Goal: Task Accomplishment & Management: Use online tool/utility

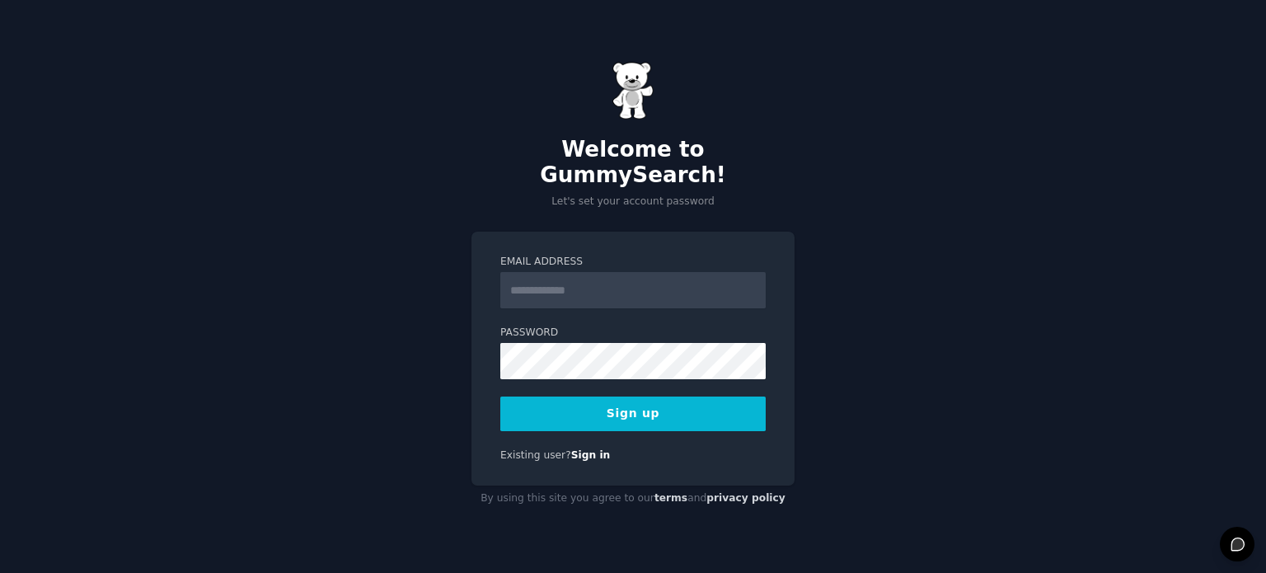
click at [643, 276] on input "Email Address" at bounding box center [632, 290] width 265 height 36
type input "**********"
click at [673, 403] on button "Sign up" at bounding box center [632, 413] width 265 height 35
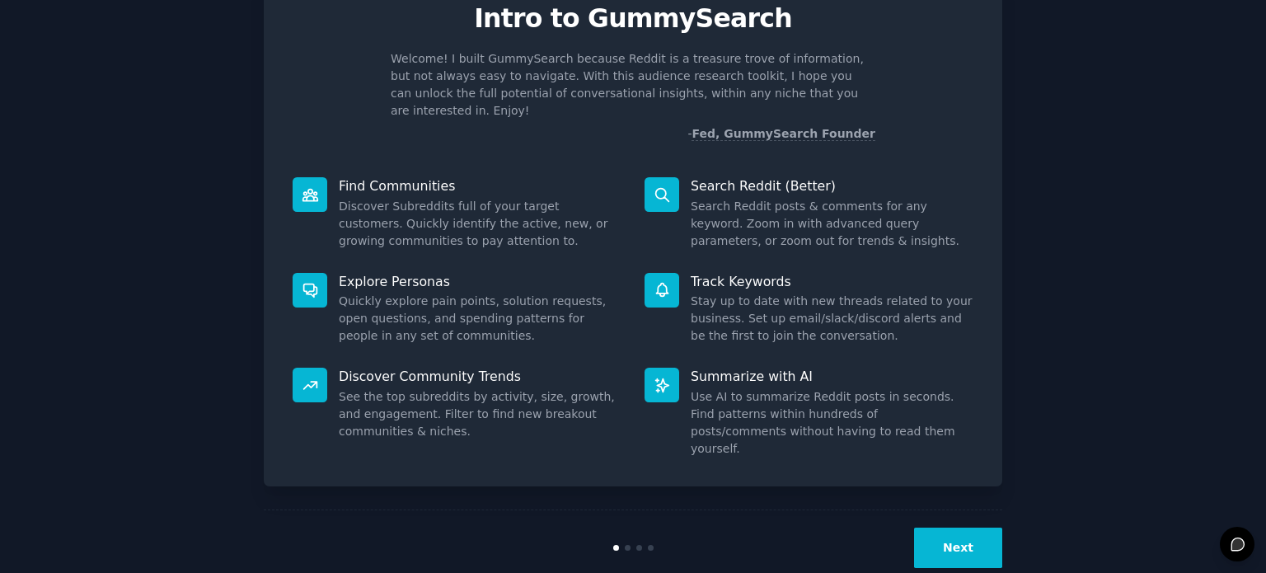
click at [945, 528] on button "Next" at bounding box center [958, 548] width 88 height 40
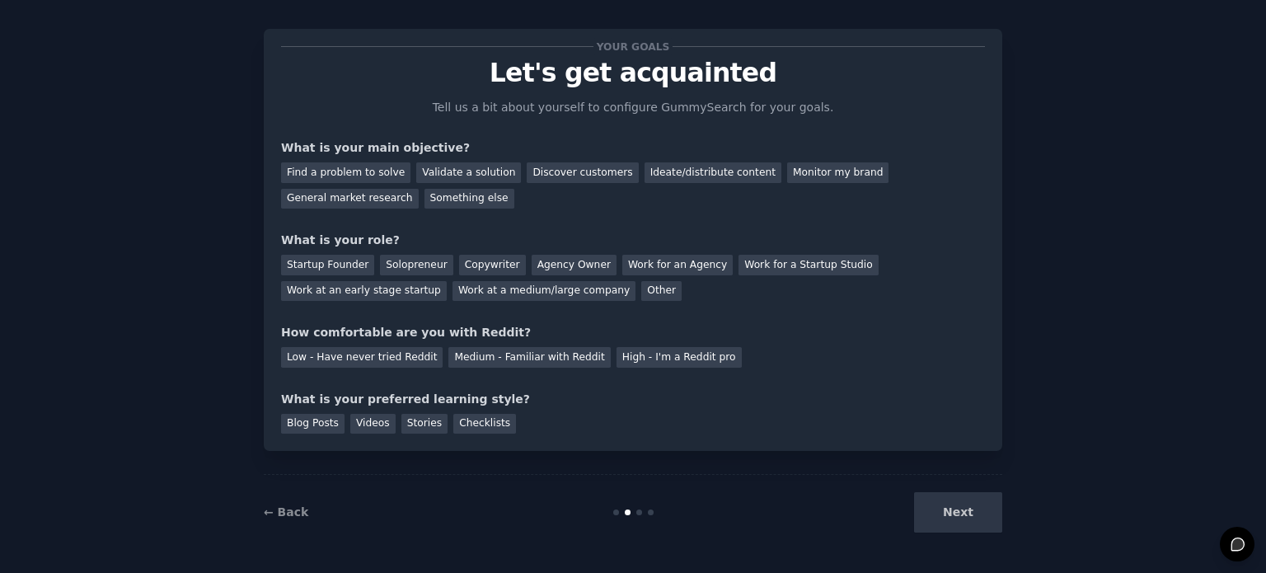
scroll to position [16, 0]
click at [949, 517] on div "Next" at bounding box center [879, 513] width 246 height 40
click at [628, 418] on div "Blog Posts Videos Stories Checklists" at bounding box center [633, 422] width 704 height 26
click at [432, 174] on div "Validate a solution" at bounding box center [468, 173] width 105 height 21
click at [349, 265] on div "Startup Founder" at bounding box center [327, 266] width 93 height 21
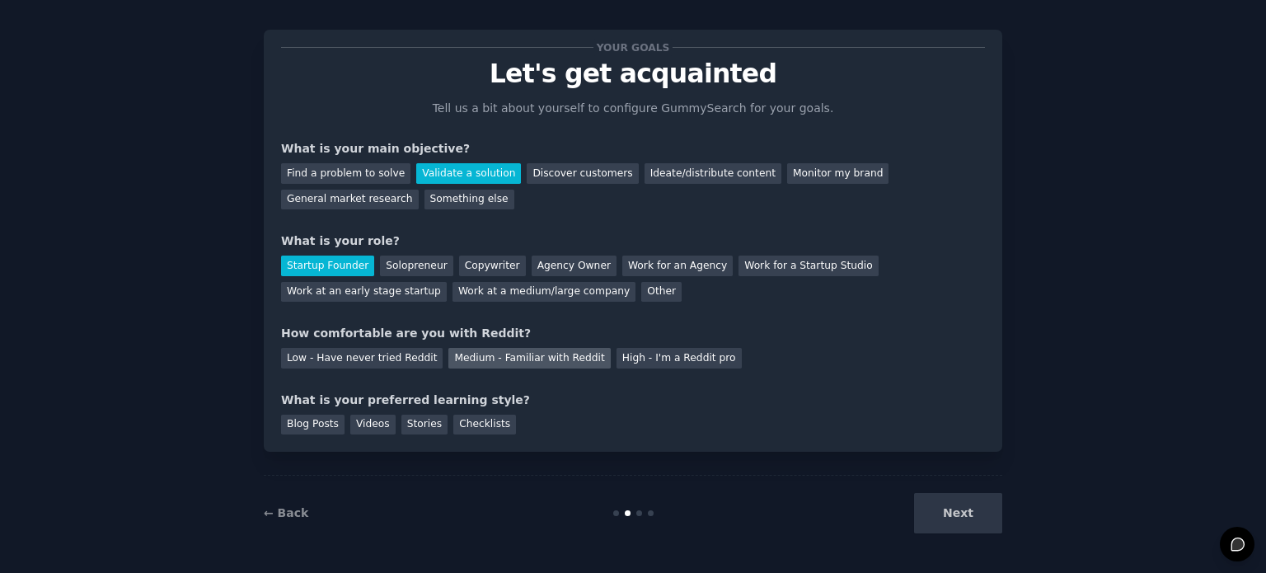
click at [484, 359] on div "Medium - Familiar with Reddit" at bounding box center [529, 358] width 162 height 21
click at [420, 426] on div "Stories" at bounding box center [424, 425] width 46 height 21
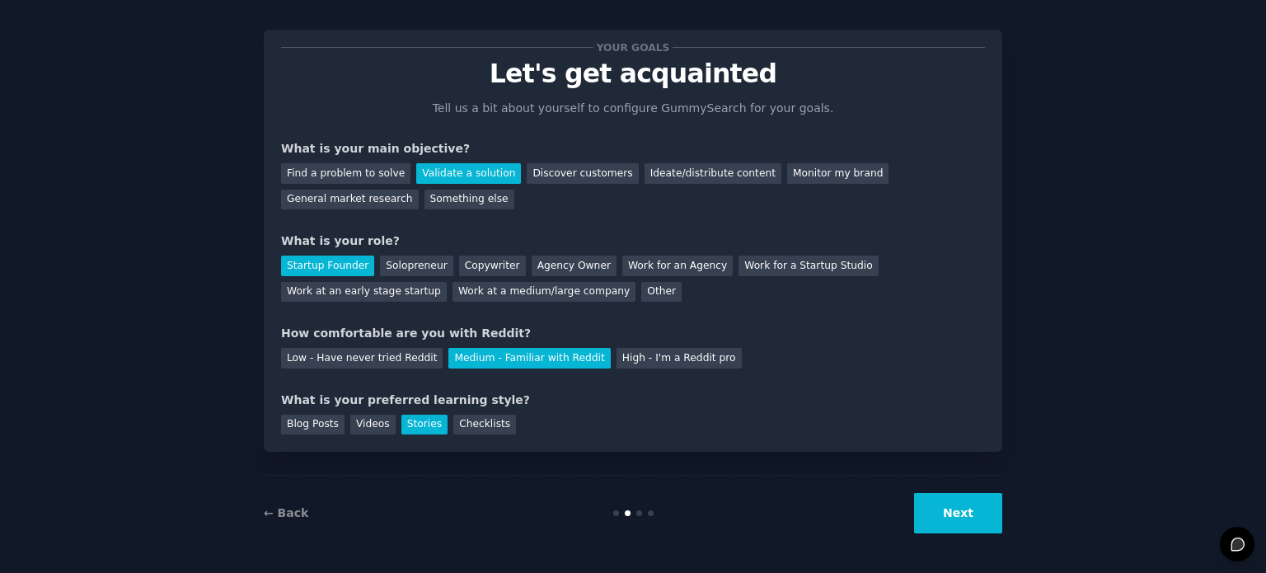
click at [972, 523] on button "Next" at bounding box center [958, 513] width 88 height 40
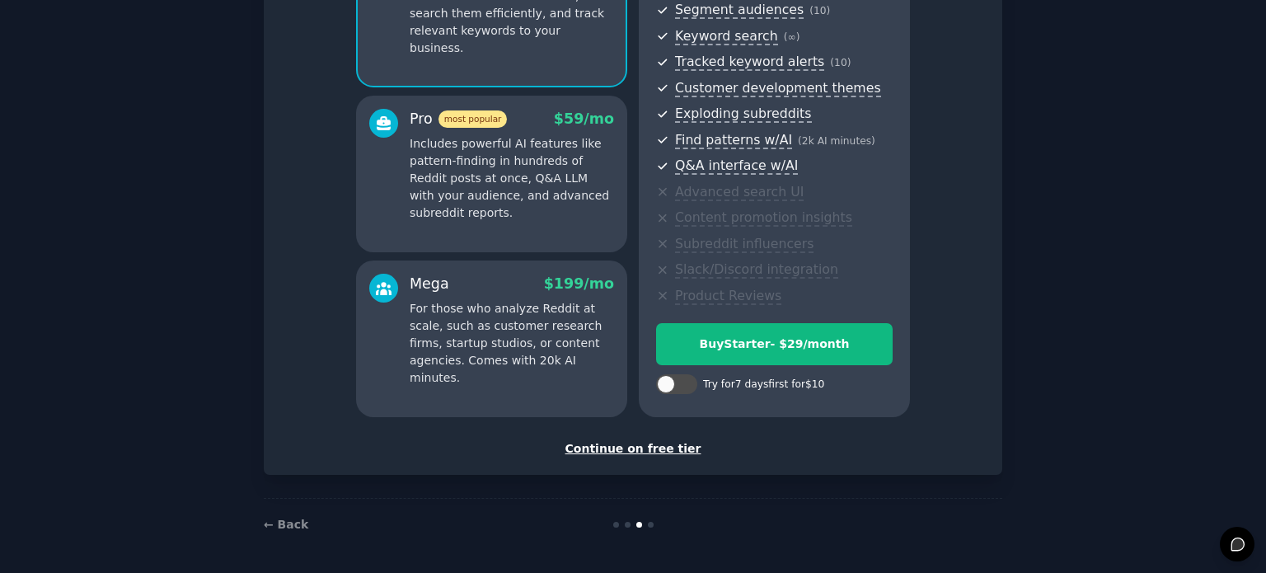
click at [643, 443] on div "Continue on free tier" at bounding box center [633, 448] width 704 height 17
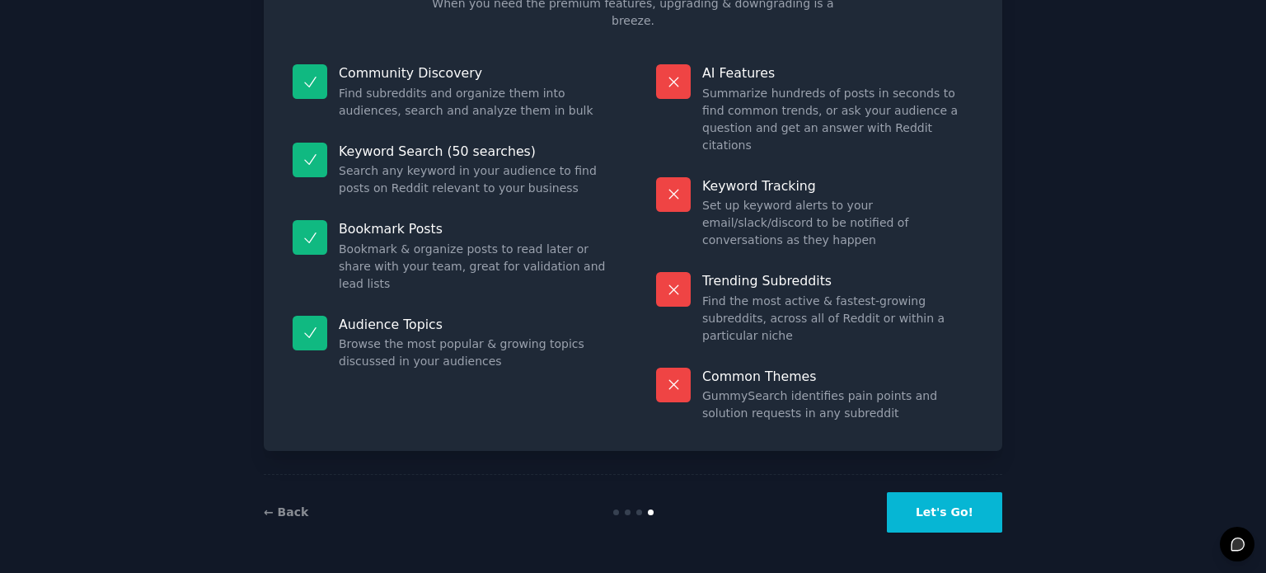
scroll to position [68, 0]
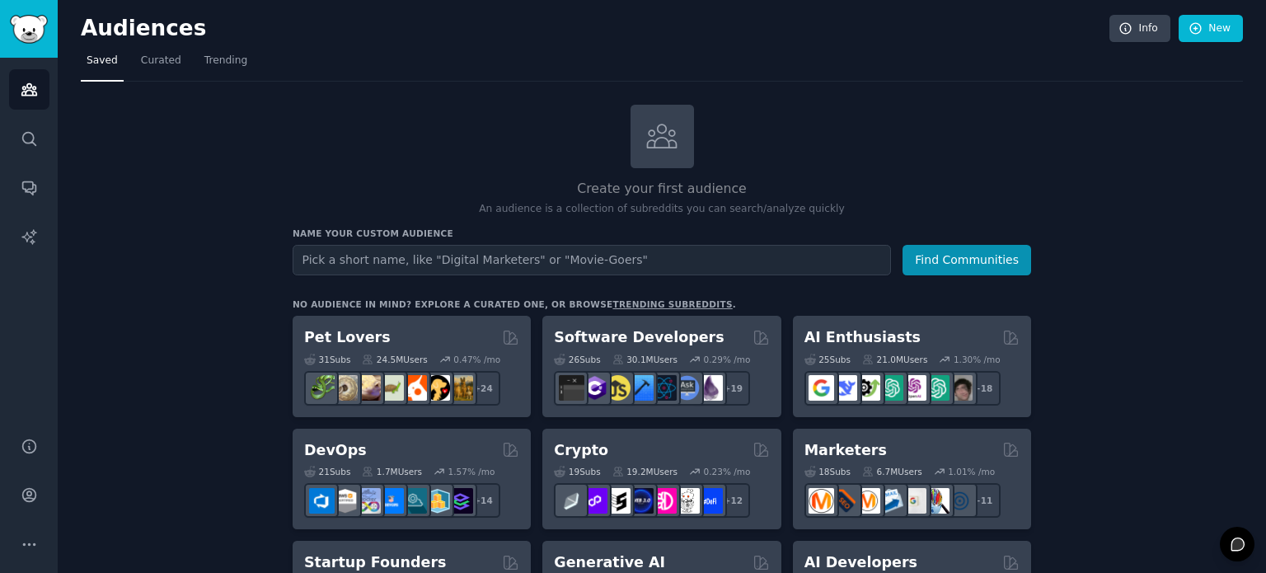
click at [522, 257] on input "text" at bounding box center [592, 260] width 598 height 30
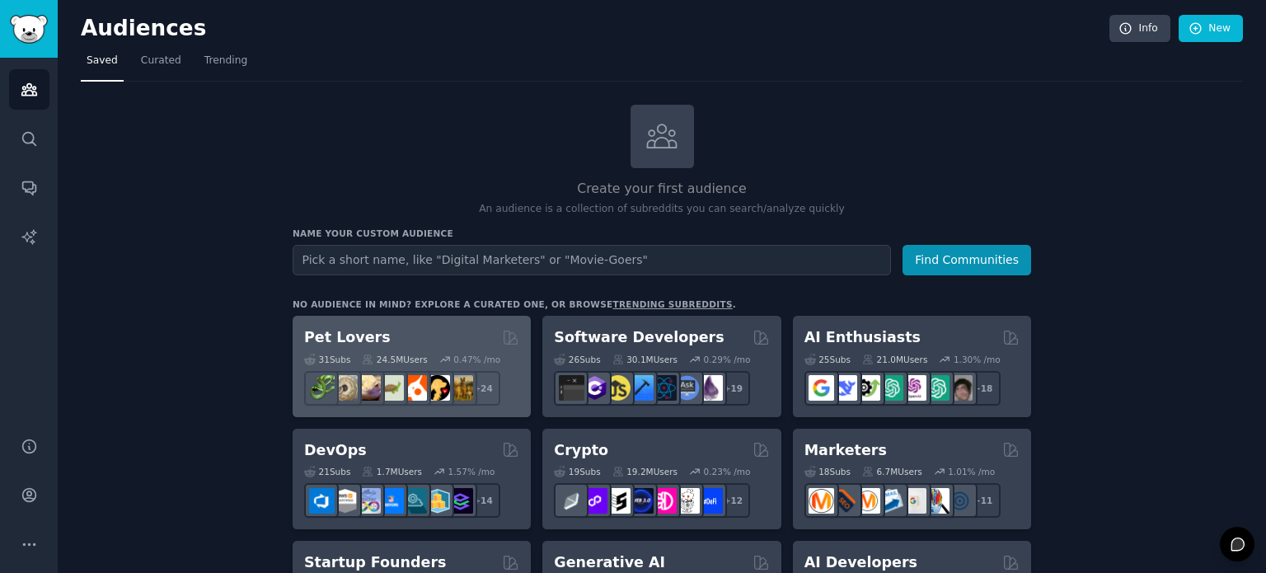
click at [337, 334] on h2 "Pet Lovers" at bounding box center [347, 337] width 87 height 21
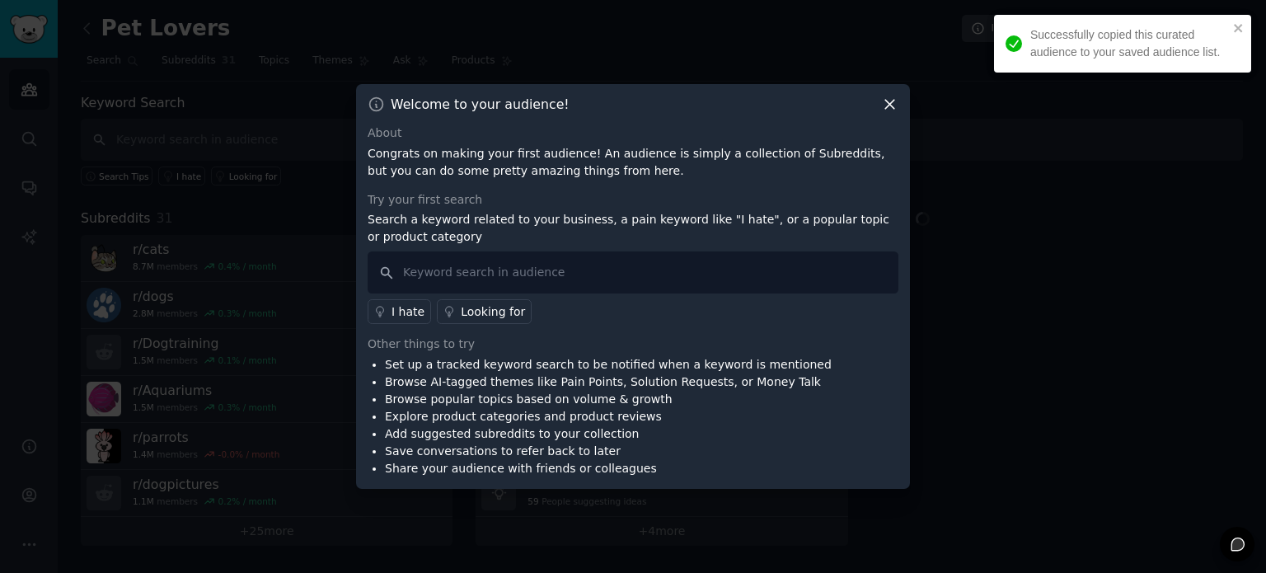
click at [895, 100] on icon at bounding box center [889, 104] width 17 height 17
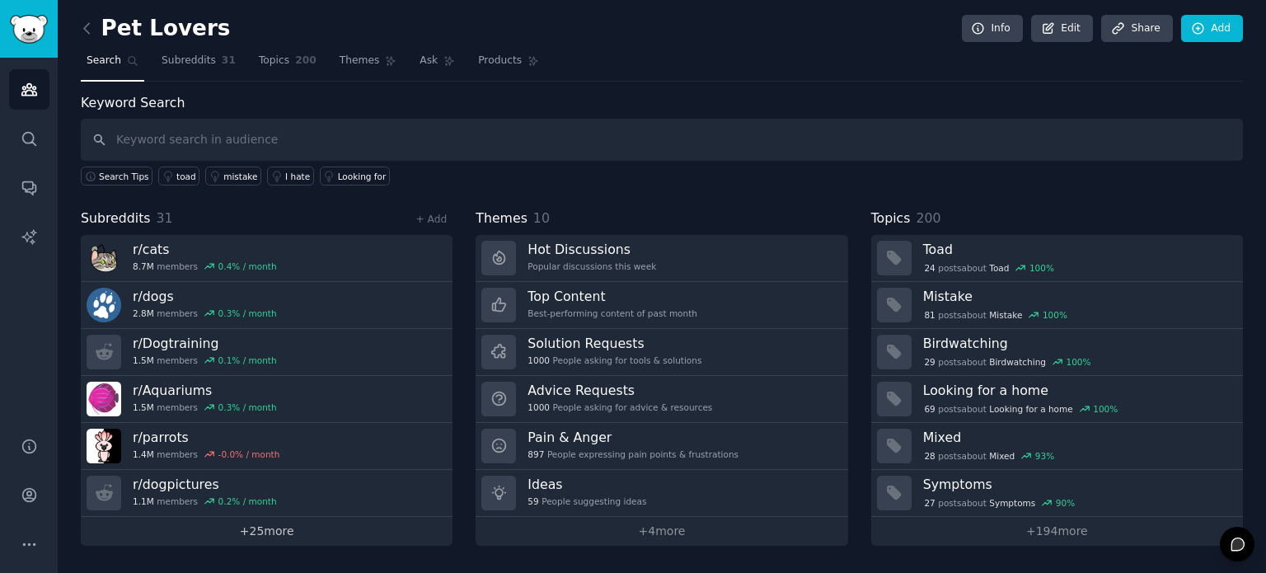
click at [297, 526] on link "+ 25 more" at bounding box center [267, 531] width 372 height 29
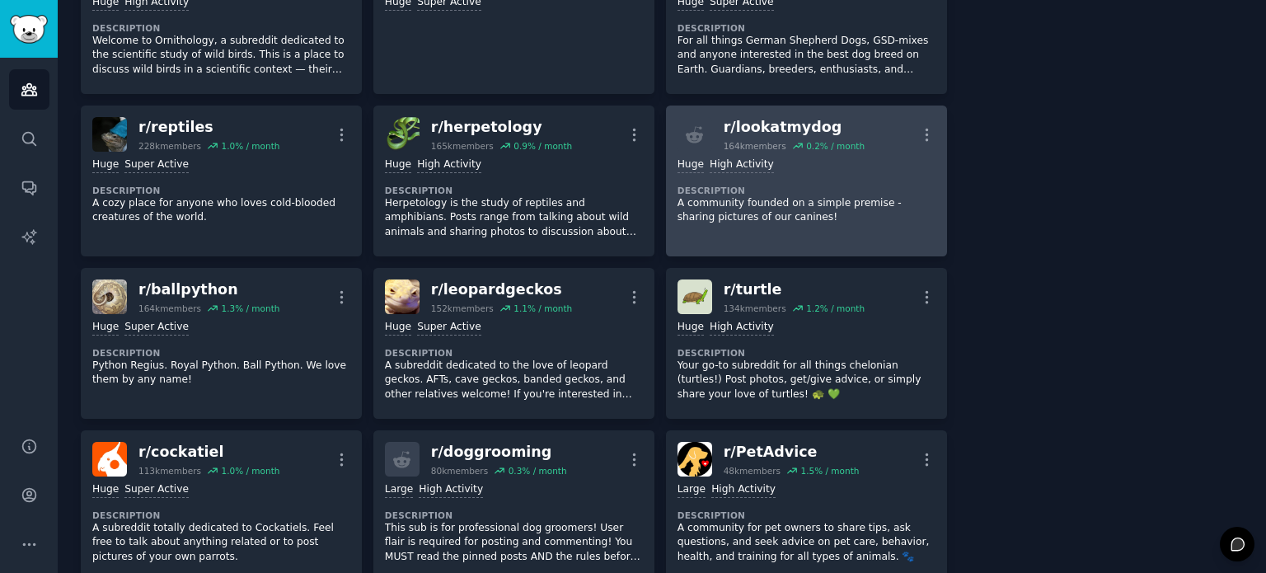
scroll to position [824, 0]
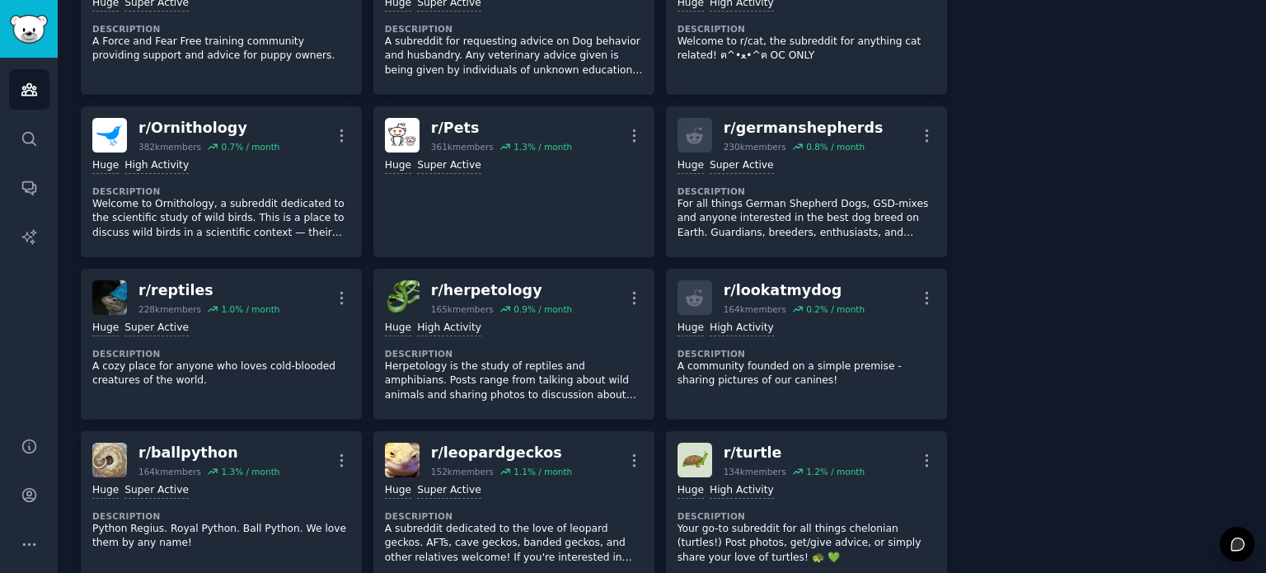
drag, startPoint x: 1265, startPoint y: 258, endPoint x: 1259, endPoint y: 385, distance: 127.1
click at [1259, 385] on main "Pet Lovers Info Edit Share Add Search Subreddits 31 Topics 200 Themes Ask Produ…" at bounding box center [662, 286] width 1208 height 573
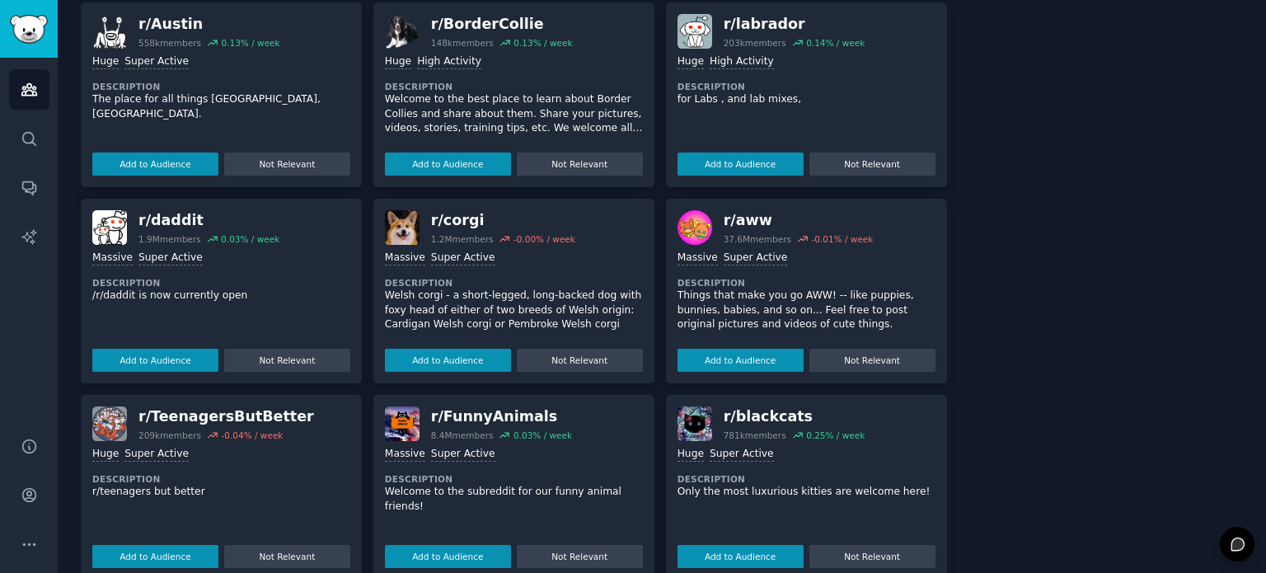
scroll to position [2133, 0]
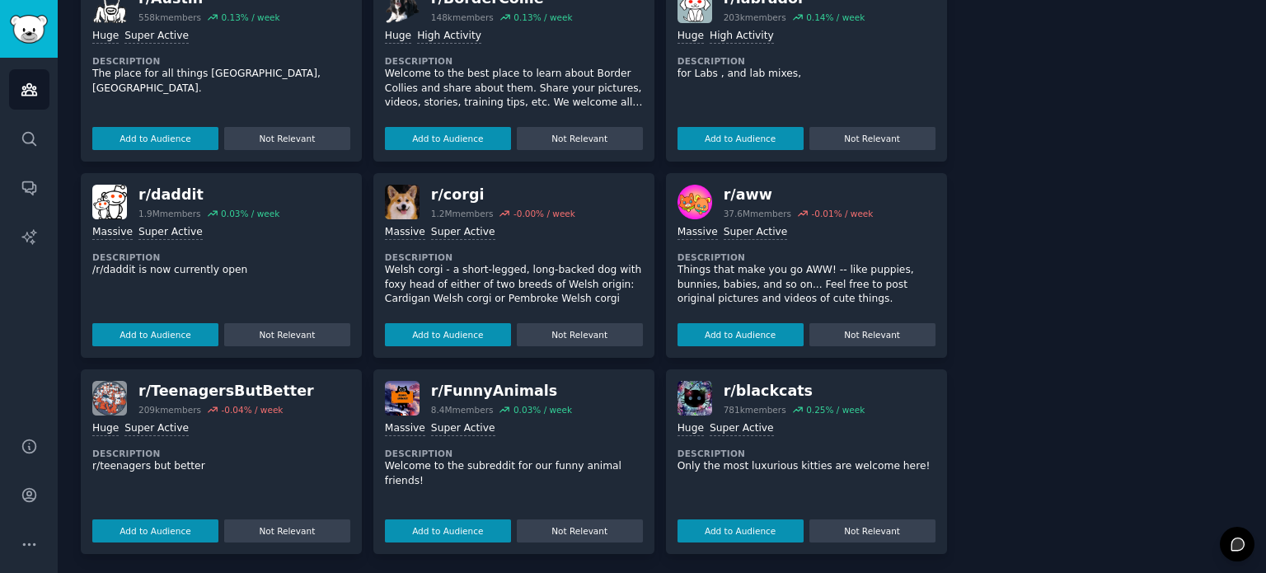
click at [107, 392] on img at bounding box center [109, 398] width 35 height 35
click at [211, 389] on div "r/ TeenagersButBetter" at bounding box center [226, 391] width 176 height 21
click at [110, 460] on p "r/teenagers but better" at bounding box center [221, 466] width 258 height 15
click at [176, 388] on div "r/ TeenagersButBetter" at bounding box center [226, 391] width 176 height 21
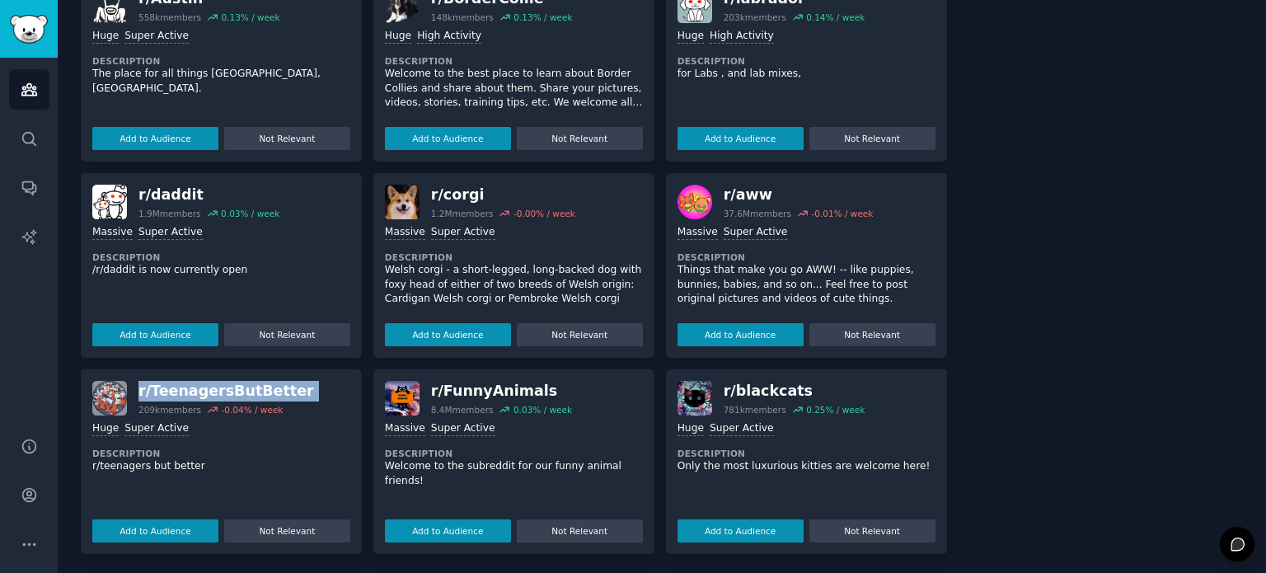
click at [176, 388] on div "r/ TeenagersButBetter" at bounding box center [226, 391] width 176 height 21
click at [171, 189] on div "r/ daddit" at bounding box center [208, 195] width 141 height 21
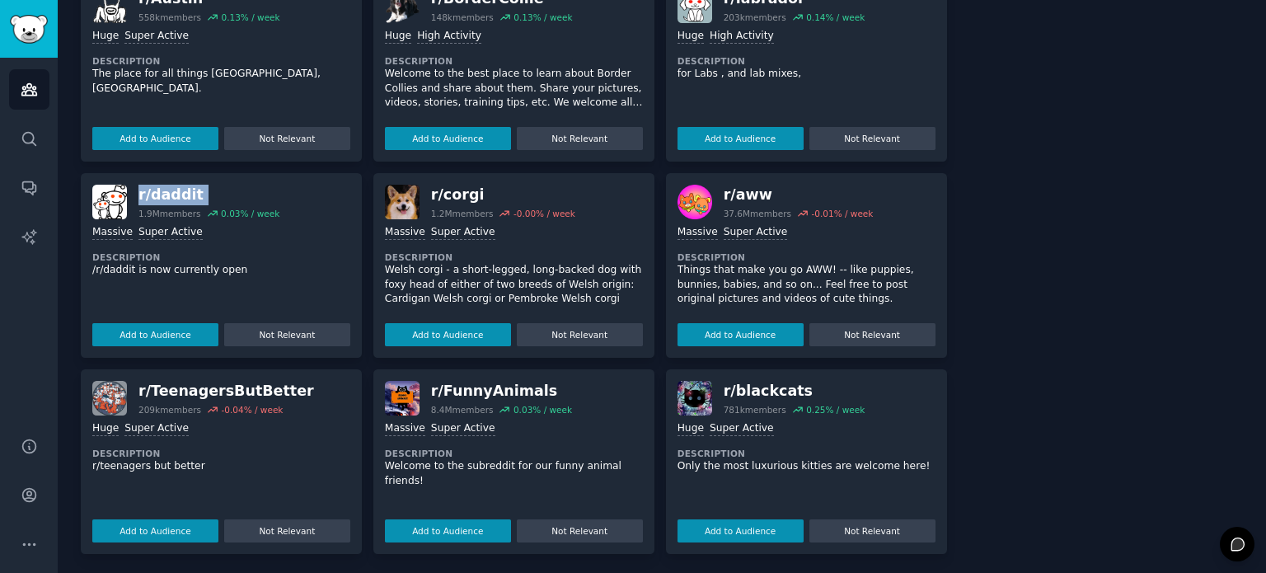
click at [171, 189] on div "r/ daddit" at bounding box center [208, 195] width 141 height 21
copy div "r/ daddit"
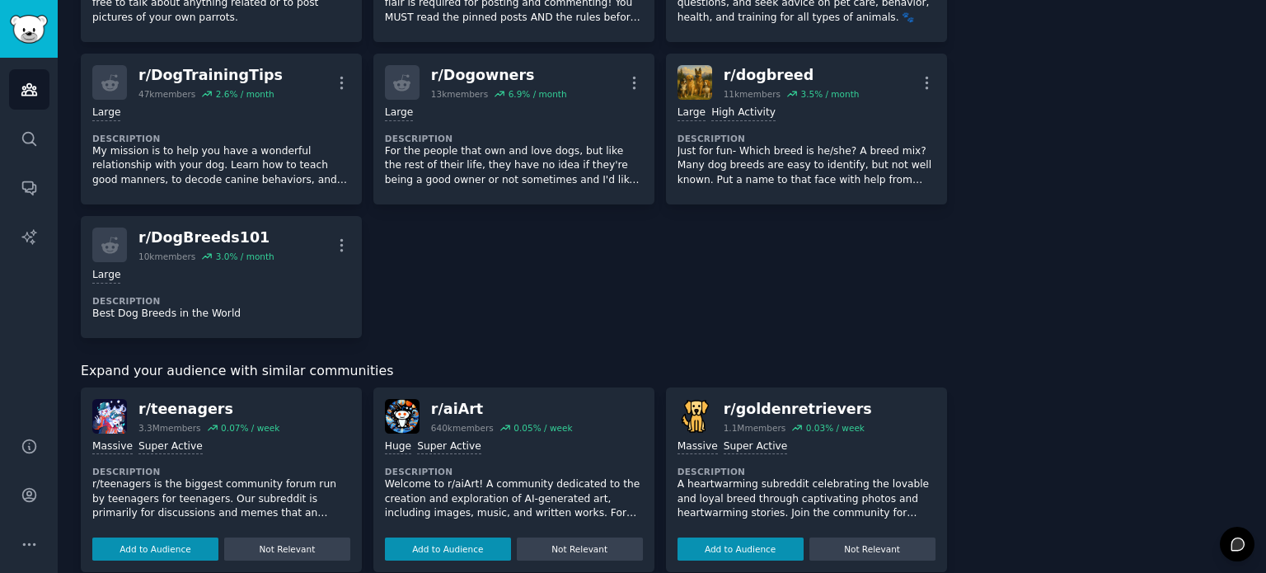
scroll to position [1556, 0]
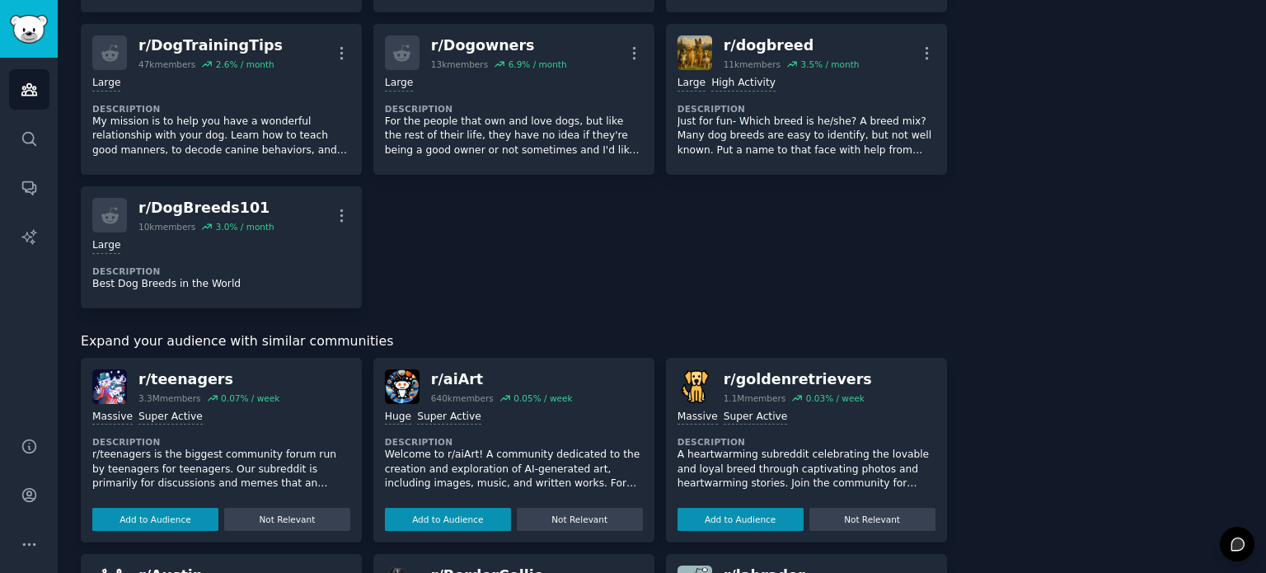
click at [434, 372] on div "r/ aiArt" at bounding box center [502, 379] width 142 height 21
copy div "r/ aiArt"
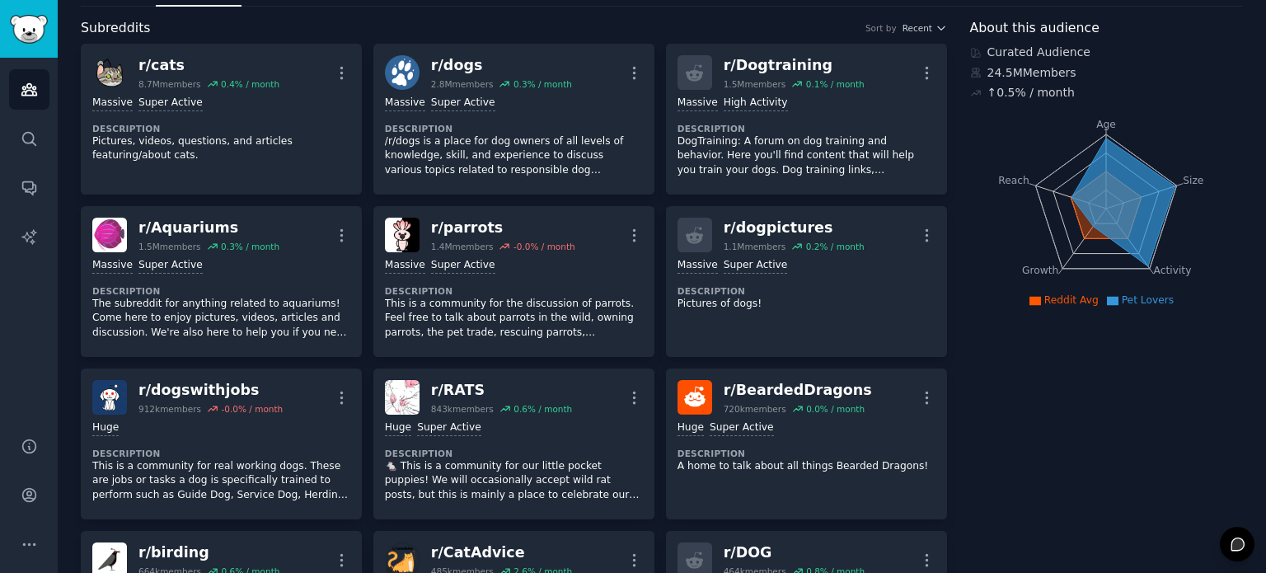
scroll to position [0, 0]
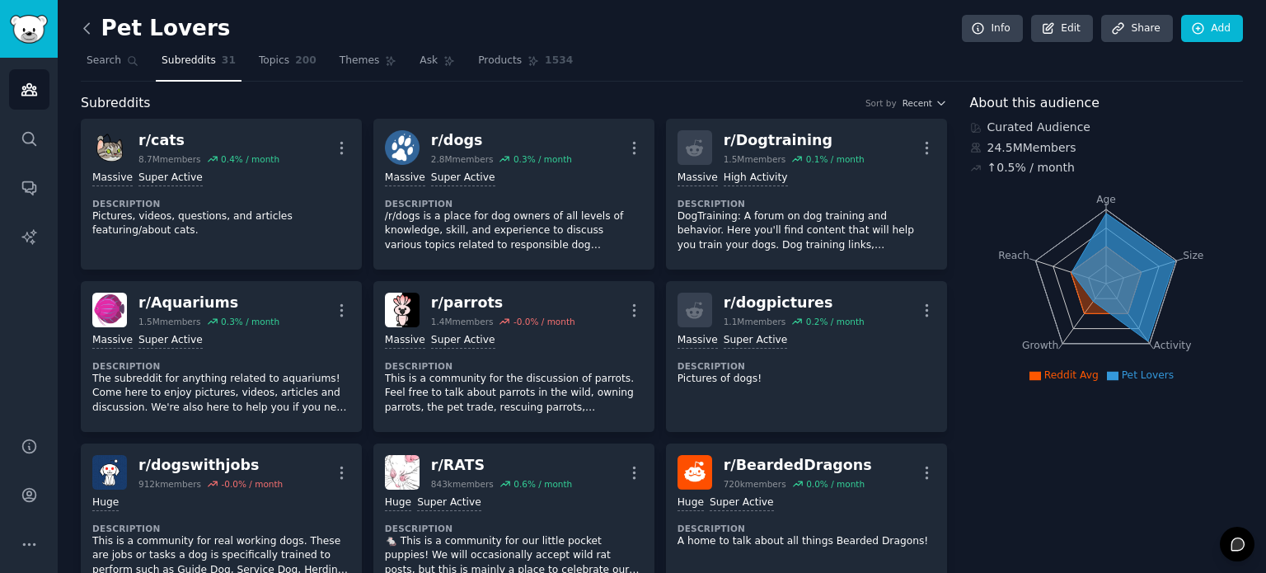
click at [82, 23] on icon at bounding box center [86, 28] width 17 height 17
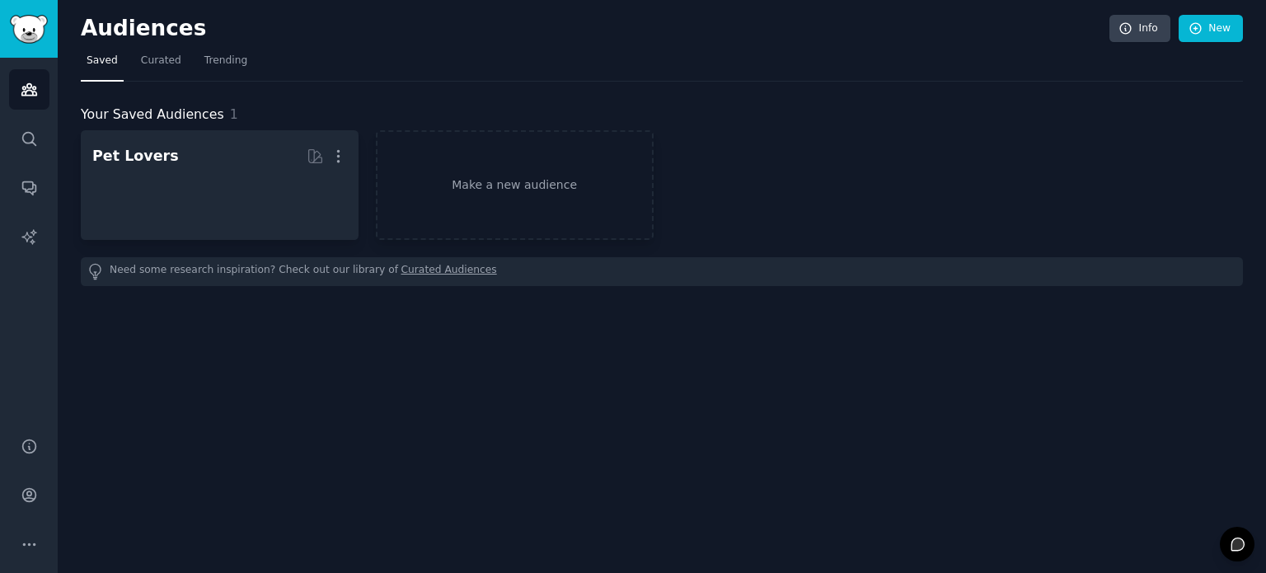
click at [384, 377] on div "Audiences Info New Saved Curated Trending Your Saved Audiences 1 Pet Lovers Mor…" at bounding box center [662, 286] width 1208 height 573
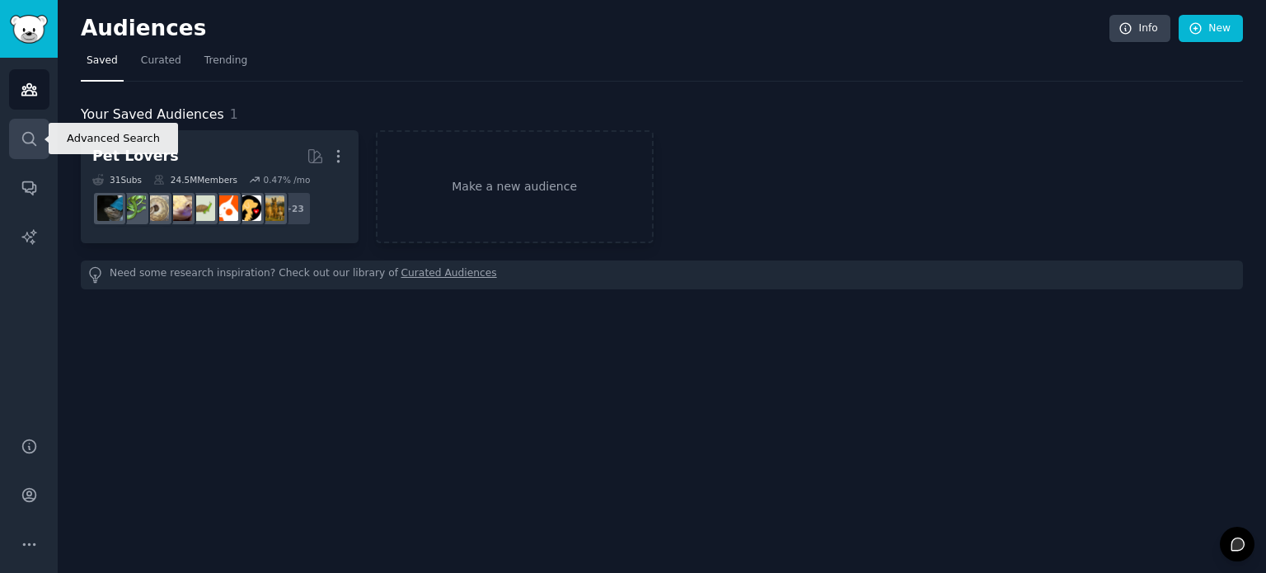
click at [38, 141] on link "Search" at bounding box center [29, 139] width 40 height 40
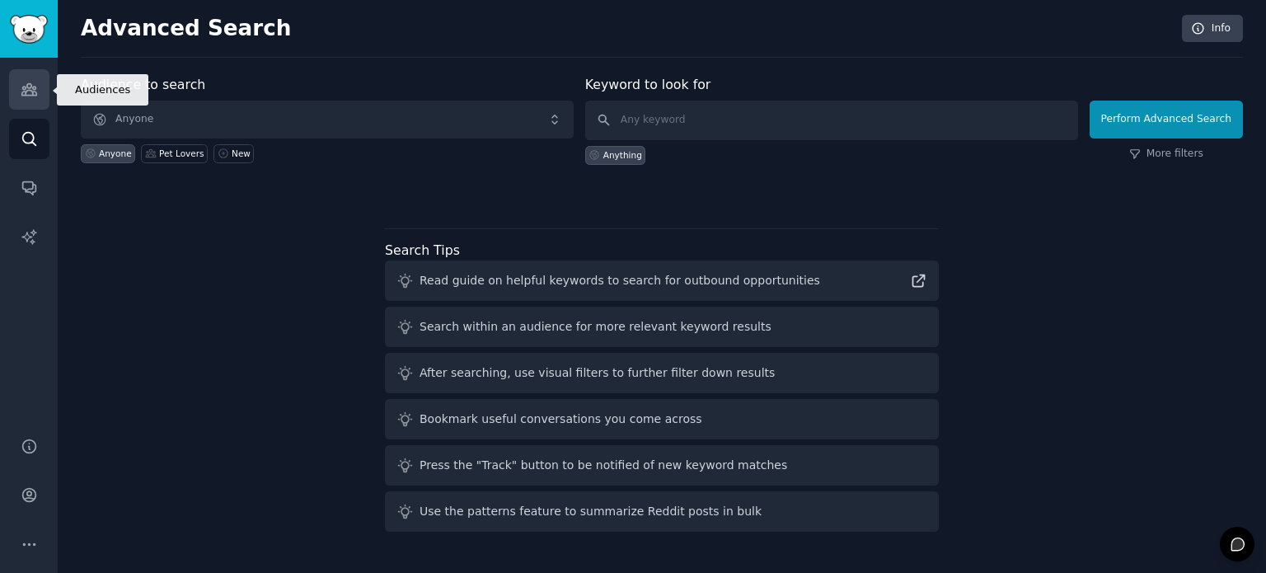
click at [40, 97] on link "Audiences" at bounding box center [29, 89] width 40 height 40
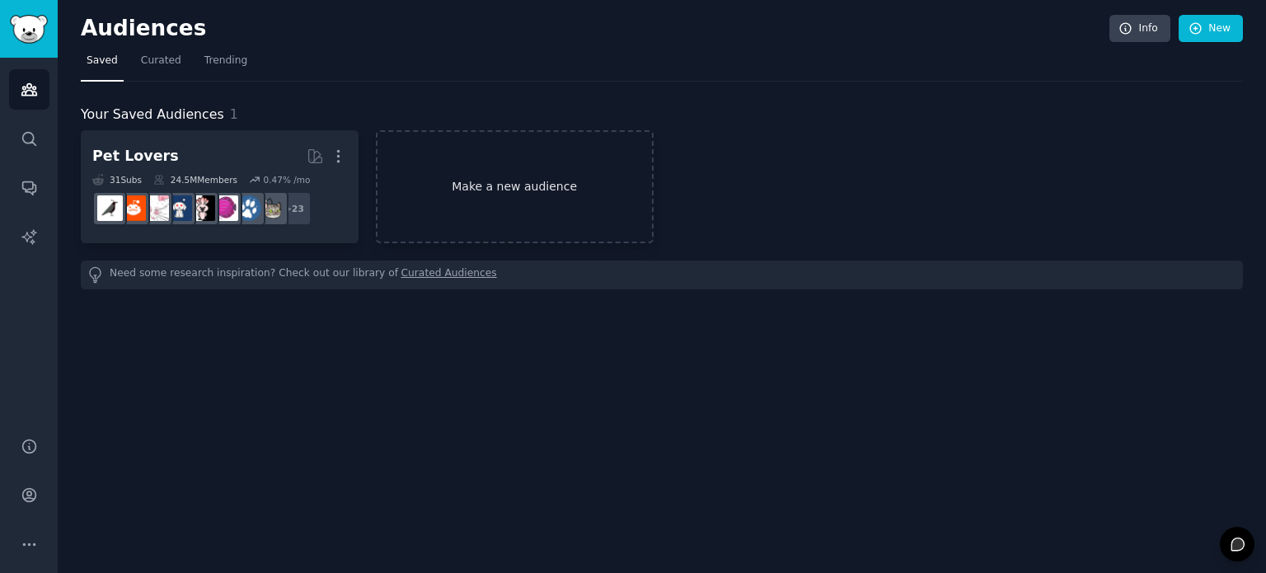
click at [412, 160] on link "Make a new audience" at bounding box center [515, 186] width 278 height 113
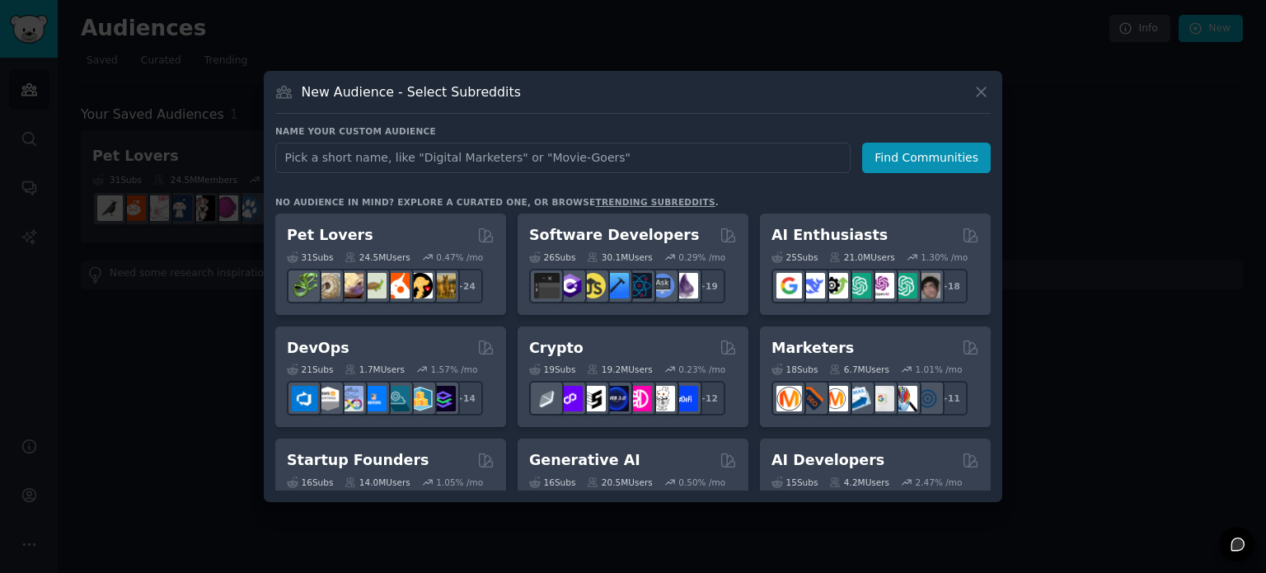
click at [488, 149] on input "text" at bounding box center [562, 158] width 575 height 30
type input "meme"
click button "Find Communities" at bounding box center [926, 158] width 129 height 30
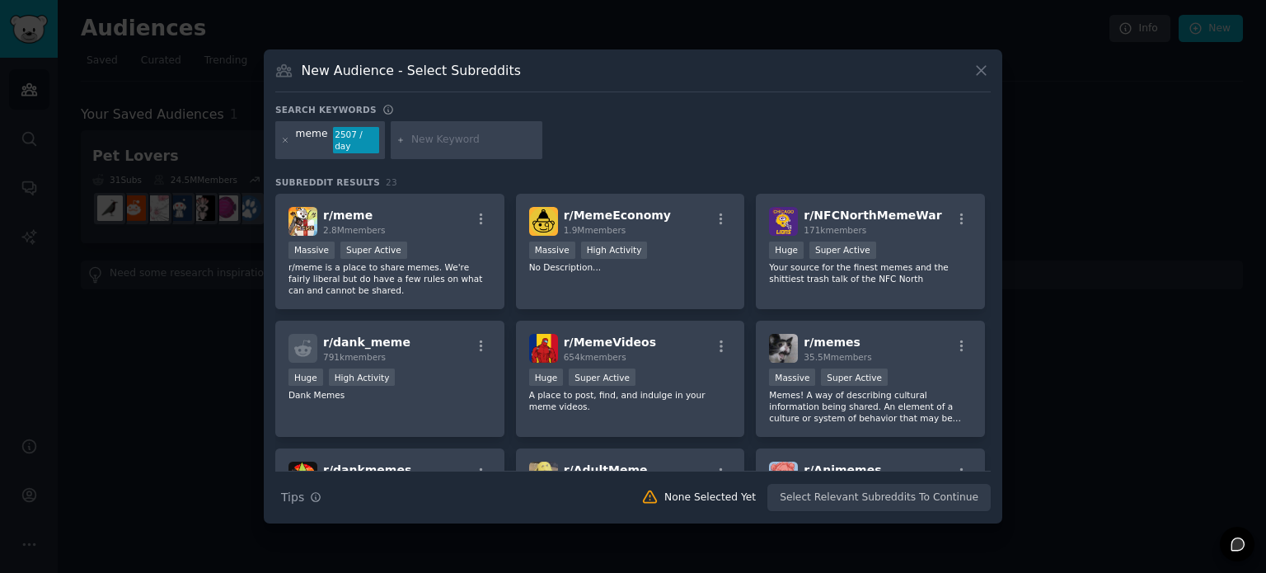
drag, startPoint x: 619, startPoint y: 211, endPoint x: 640, endPoint y: 145, distance: 69.3
click at [646, 145] on div "meme 2507 / day" at bounding box center [632, 143] width 715 height 44
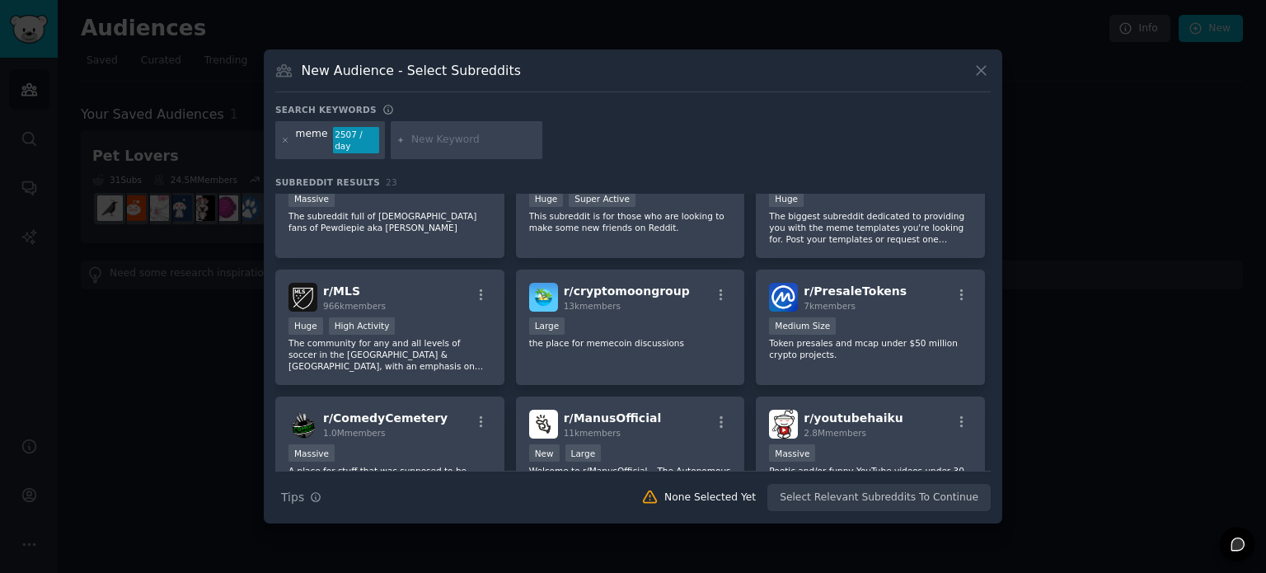
scroll to position [782, 0]
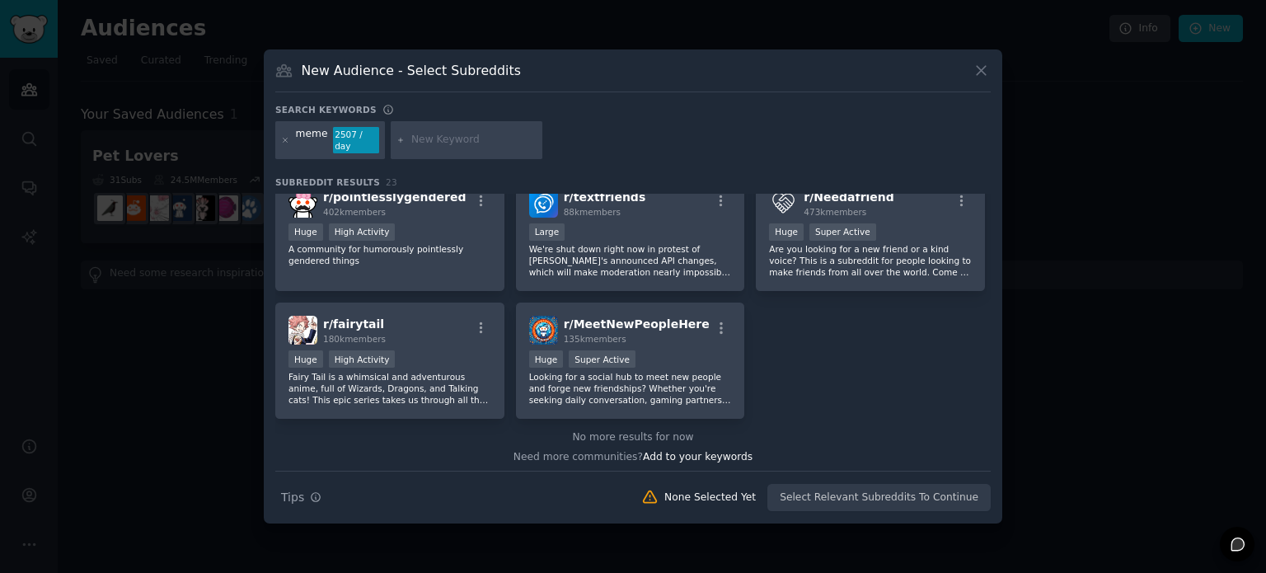
click at [574, 444] on div "Need more communities? Add to your keywords" at bounding box center [632, 454] width 715 height 21
click at [592, 430] on div "No more results for now" at bounding box center [632, 437] width 715 height 15
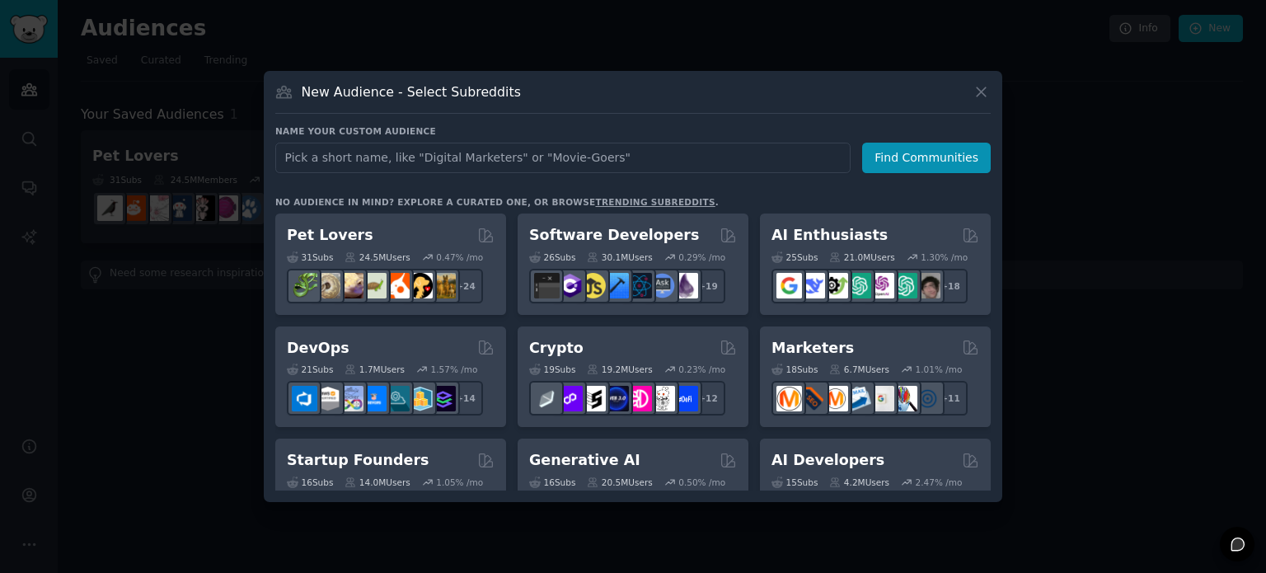
click at [461, 160] on input "text" at bounding box center [562, 158] width 575 height 30
type input "meme"
click button "Find Communities" at bounding box center [926, 158] width 129 height 30
